Goal: Check status

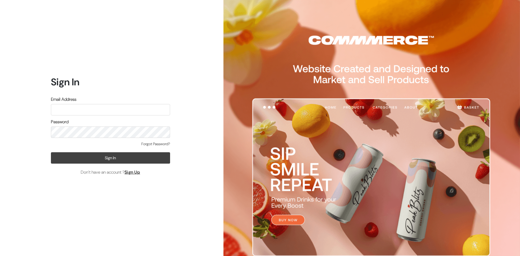
type input "rims.info007@gmail.com"
click at [109, 159] on button "Sign In" at bounding box center [110, 157] width 119 height 11
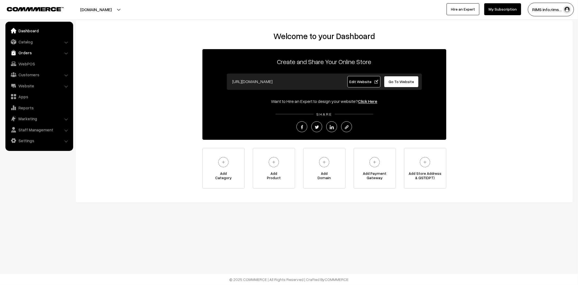
click at [23, 55] on link "Orders" at bounding box center [39, 53] width 64 height 10
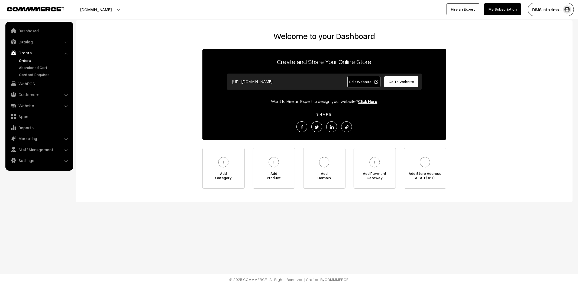
click at [29, 61] on link "Orders" at bounding box center [45, 60] width 54 height 6
